Goal: Transaction & Acquisition: Subscribe to service/newsletter

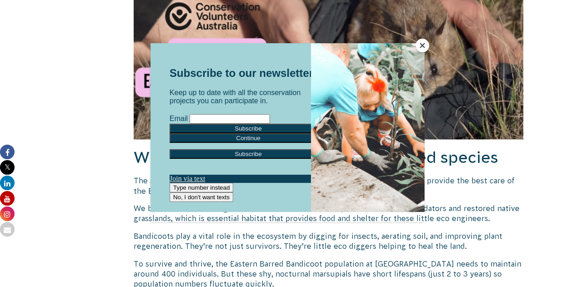
scroll to position [870, 0]
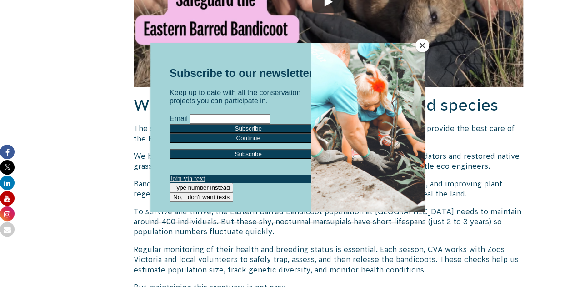
click at [420, 45] on button "Close" at bounding box center [422, 46] width 14 height 14
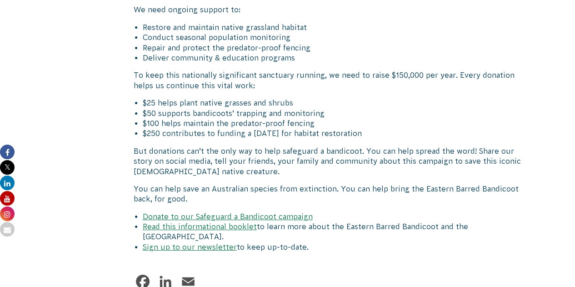
scroll to position [1506, 0]
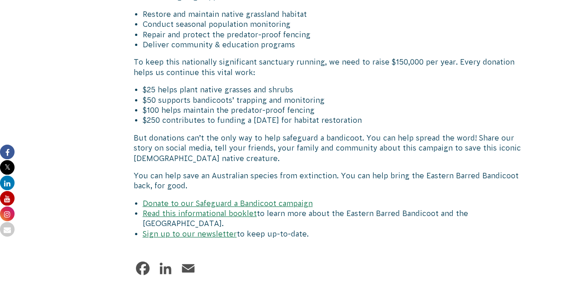
click at [206, 229] on link "Sign up to our newsletter" at bounding box center [190, 233] width 94 height 8
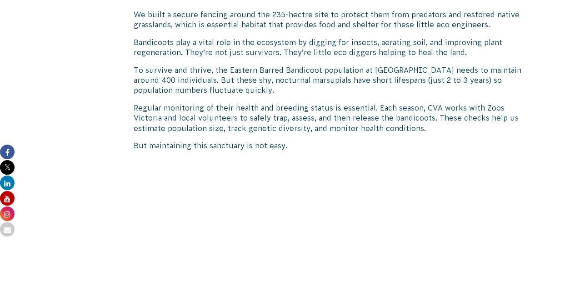
scroll to position [1051, 0]
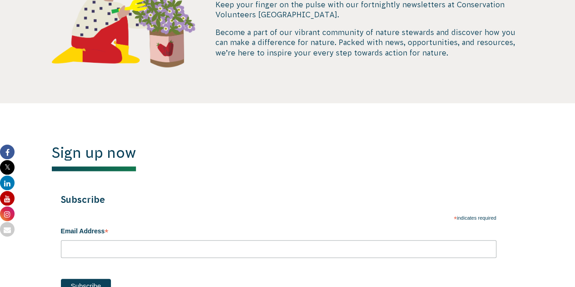
scroll to position [363, 0]
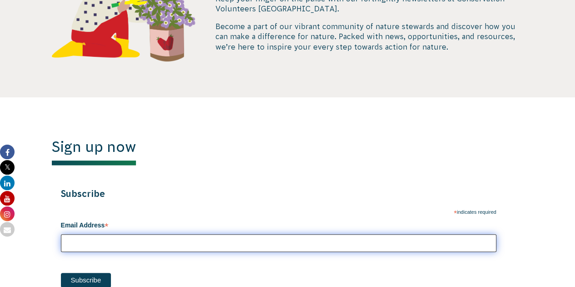
click at [211, 251] on input "Email Address *" at bounding box center [278, 243] width 435 height 18
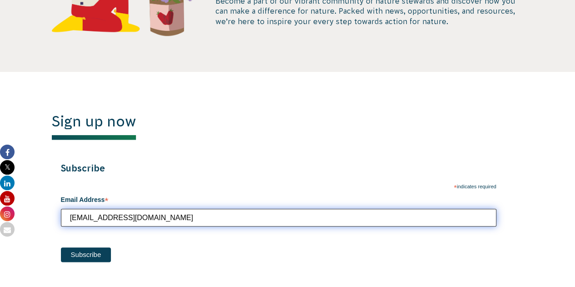
scroll to position [409, 0]
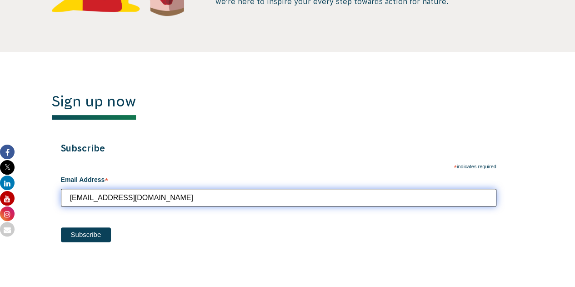
type input "pchambers@scr.vic.edu.au"
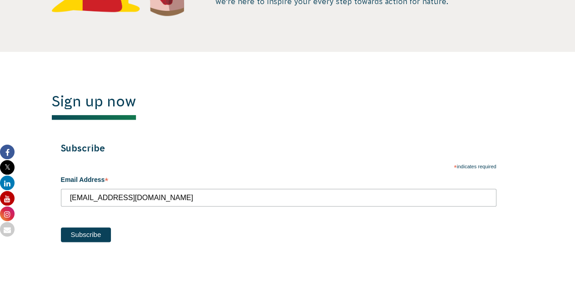
click at [101, 233] on input "Subscribe" at bounding box center [86, 234] width 50 height 15
